Goal: Task Accomplishment & Management: Manage account settings

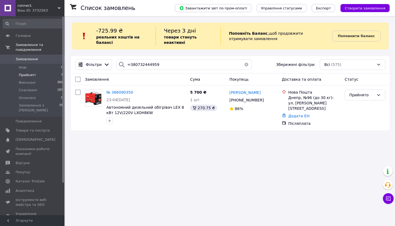
click at [32, 71] on li "Прийняті 7" at bounding box center [33, 75] width 66 height 8
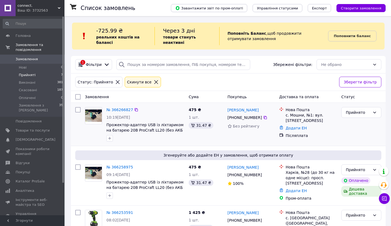
scroll to position [249, 0]
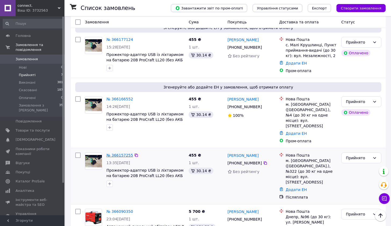
click at [121, 153] on link "№ 366157255" at bounding box center [120, 155] width 27 height 4
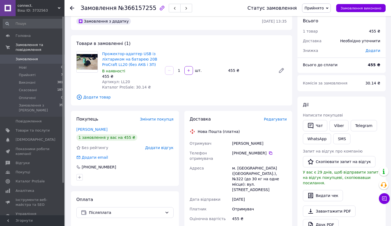
scroll to position [70, 0]
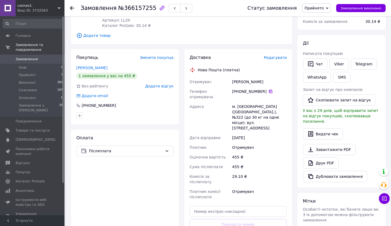
click at [270, 91] on icon at bounding box center [271, 91] width 4 height 4
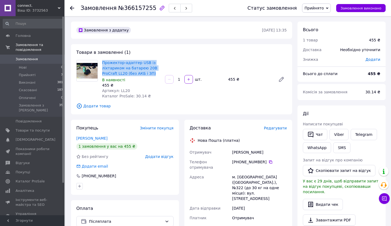
drag, startPoint x: 101, startPoint y: 61, endPoint x: 157, endPoint y: 75, distance: 57.1
click at [157, 75] on div "Прожектор-адаптер USB із ліхтариком на батарею 20В ProCraft LL20 (без АКБ і ЗП)…" at bounding box center [131, 79] width 63 height 41
copy link "Прожектор-адаптер USB із ліхтариком на батарею 20В ProCraft LL20 (без АКБ і ЗП)"
click at [72, 9] on icon at bounding box center [72, 8] width 4 height 4
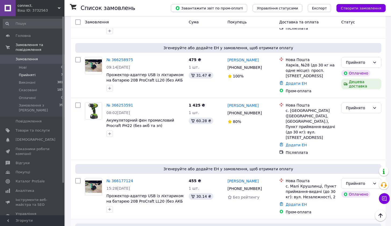
scroll to position [249, 0]
